Goal: Task Accomplishment & Management: Manage account settings

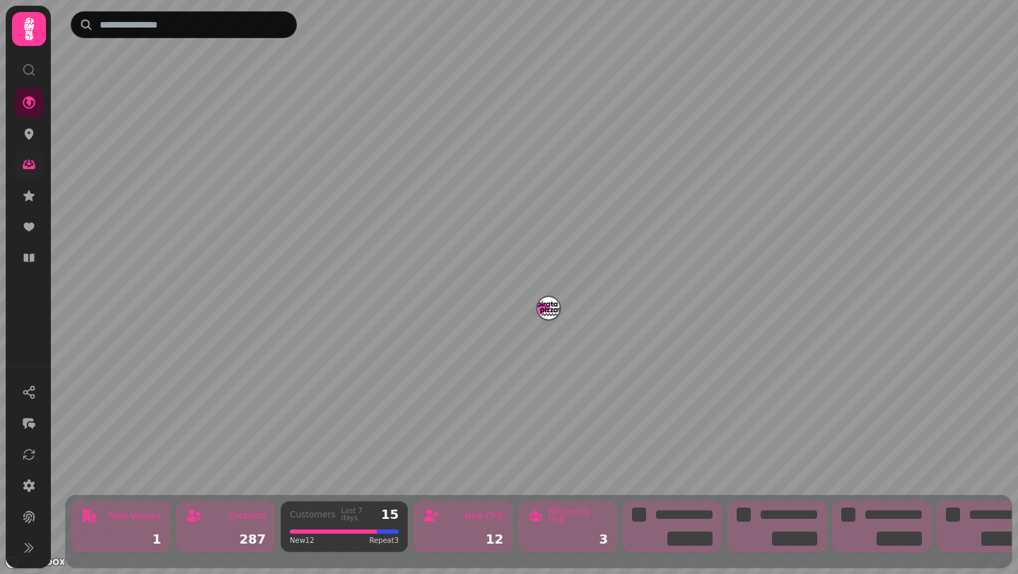
click at [33, 163] on icon at bounding box center [29, 165] width 14 height 14
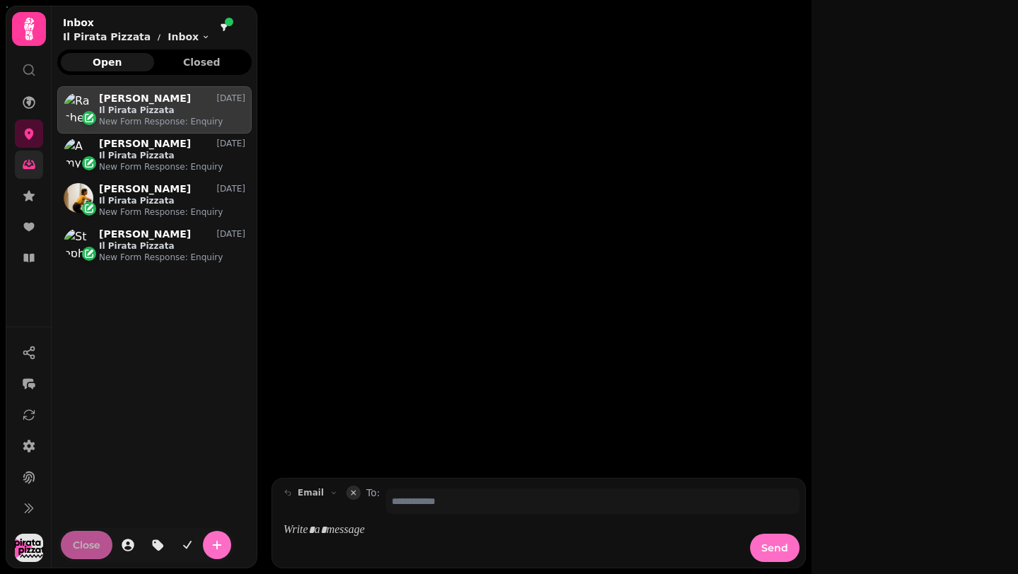
scroll to position [476, 194]
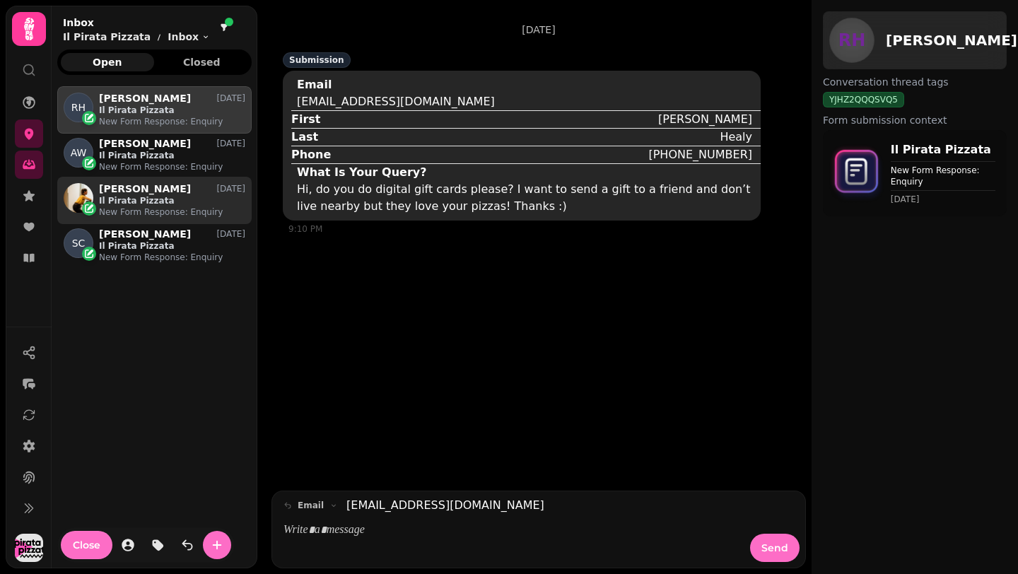
click at [152, 214] on p "New Form Response: Enquiry" at bounding box center [172, 211] width 146 height 11
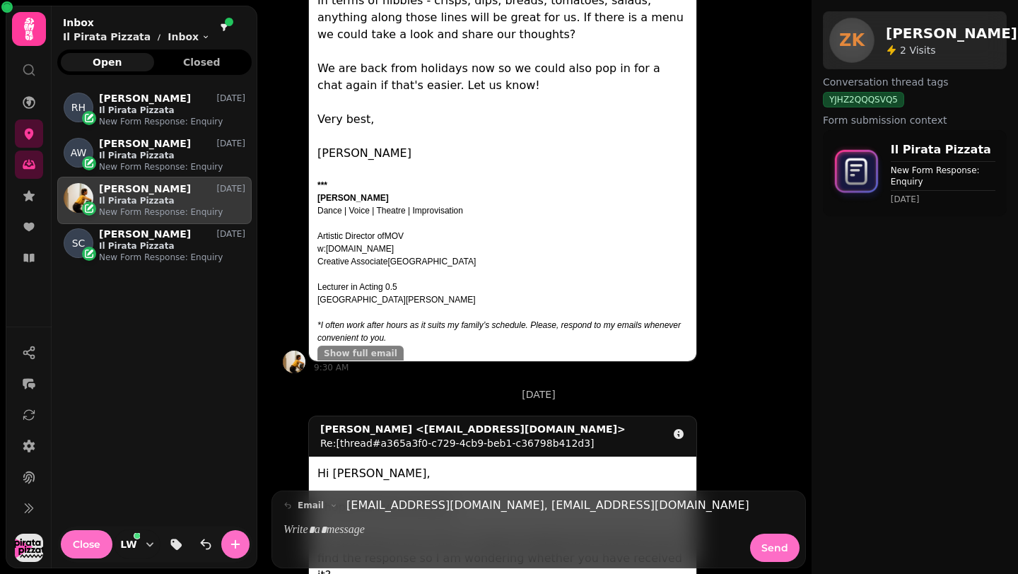
scroll to position [7058, 0]
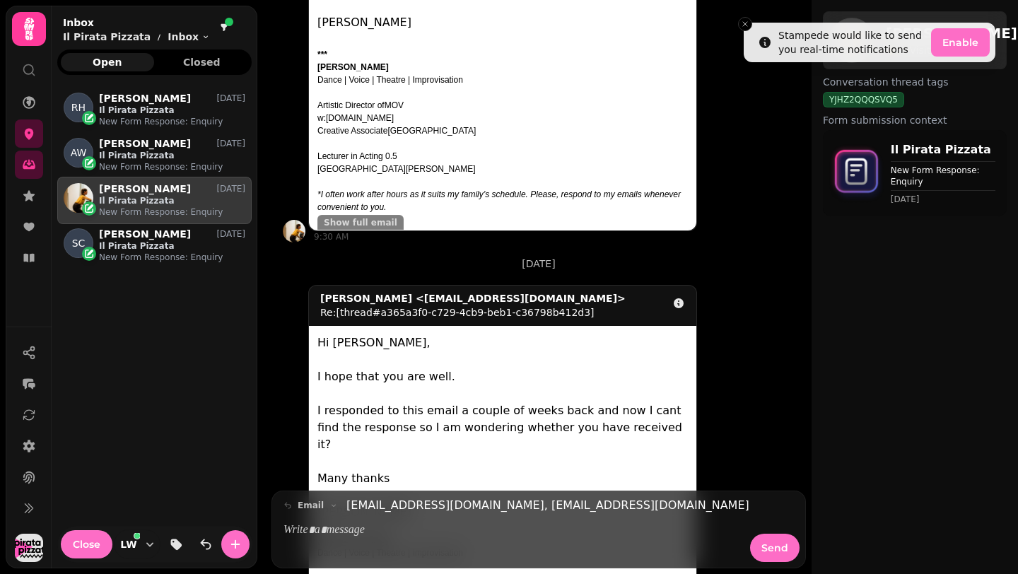
click at [427, 528] on p at bounding box center [512, 530] width 458 height 16
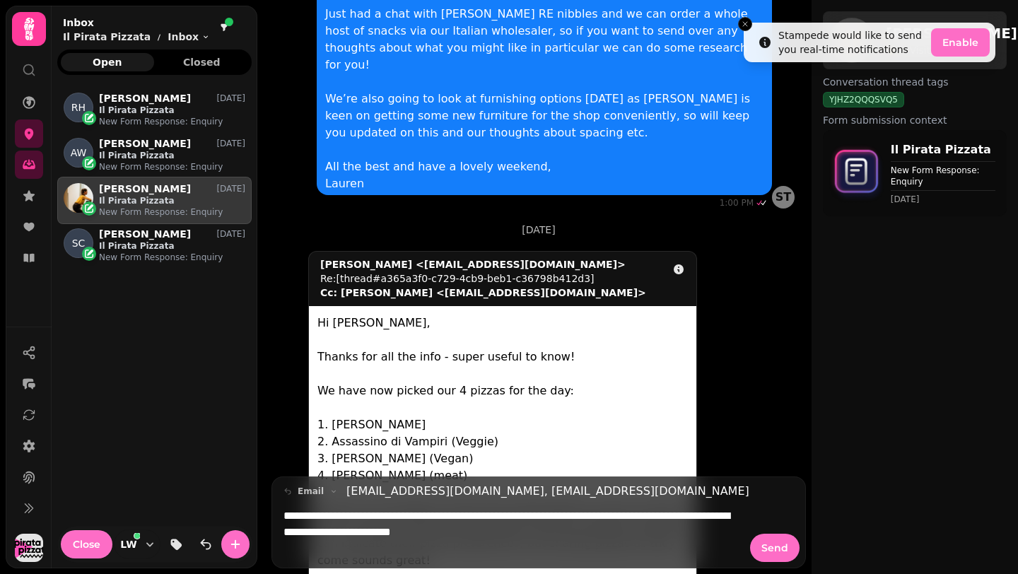
scroll to position [6213, 0]
